Goal: Task Accomplishment & Management: Manage account settings

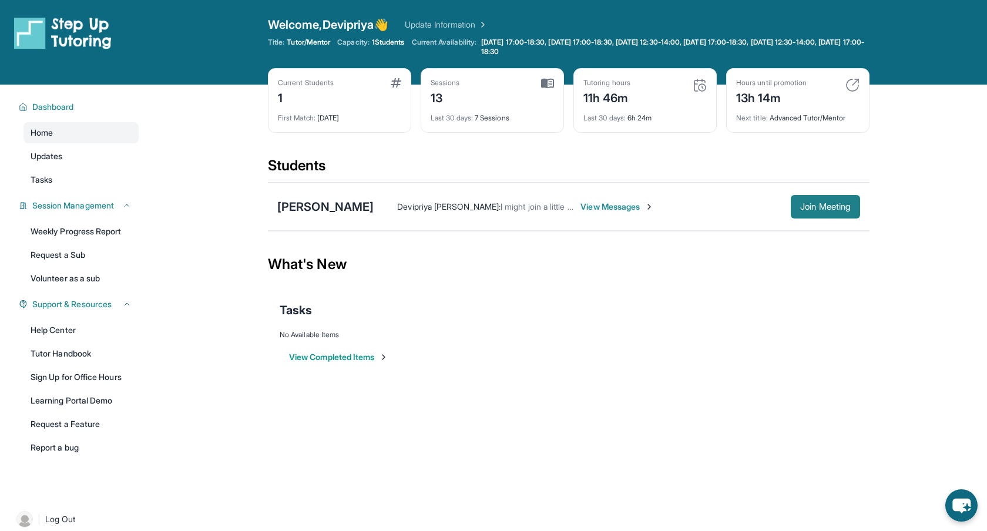
click at [823, 213] on button "Join Meeting" at bounding box center [825, 206] width 69 height 23
click at [895, 136] on main "Current Students 1 First Match : [DATE] Sessions 13 Last 30 days : 7 Sessions T…" at bounding box center [568, 238] width 836 height 307
click at [626, 108] on div "Last 30 days : 6h 24m" at bounding box center [644, 114] width 123 height 16
click at [698, 86] on img at bounding box center [699, 85] width 14 height 14
click at [806, 96] on div "13h 14m" at bounding box center [771, 97] width 70 height 19
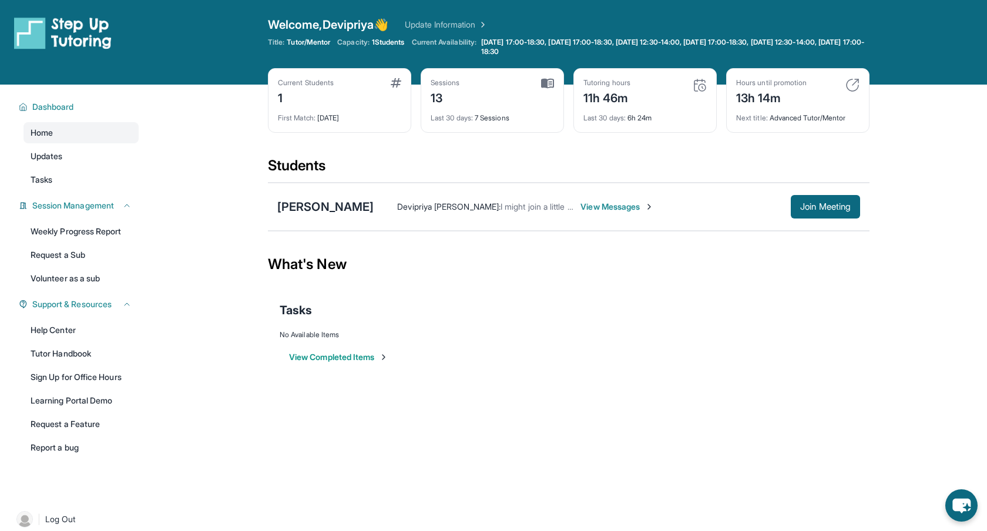
click at [855, 87] on img at bounding box center [852, 85] width 14 height 14
click at [714, 165] on div "Students" at bounding box center [568, 169] width 601 height 26
click at [449, 22] on link "Update Information" at bounding box center [446, 25] width 82 height 12
